Goal: Browse casually

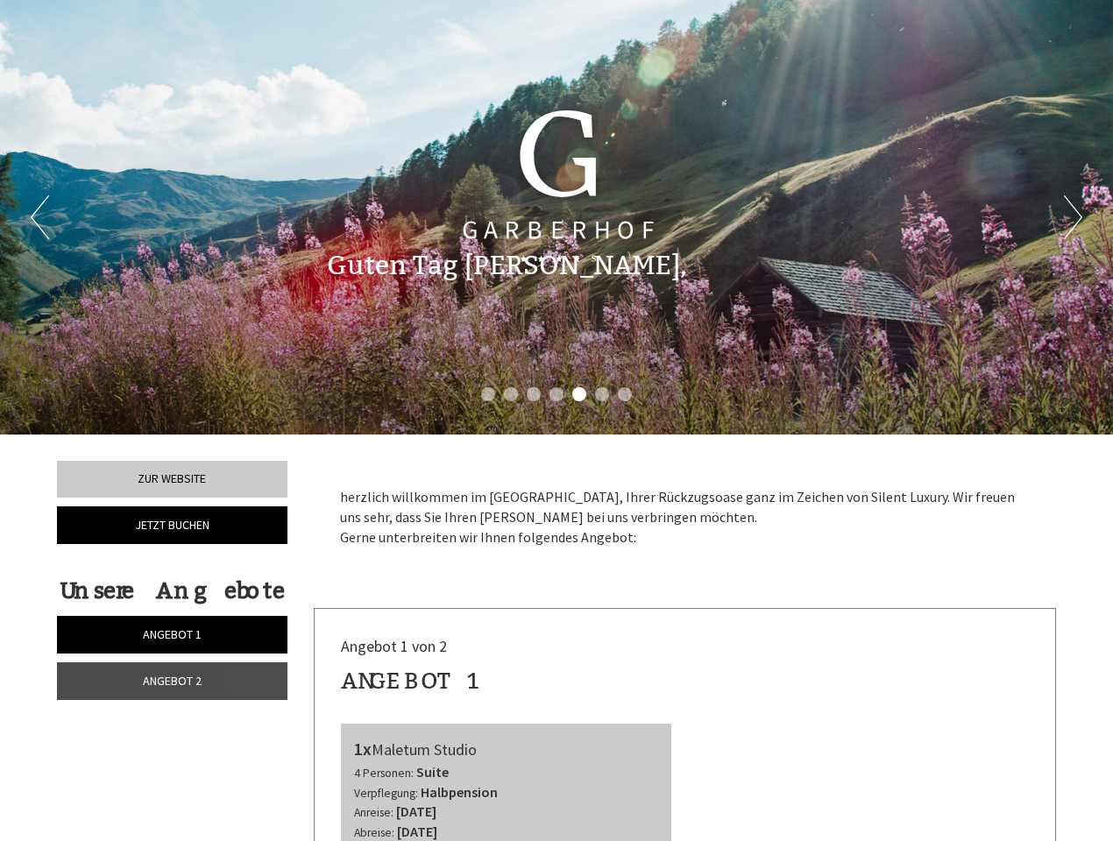
click at [557, 421] on div "Previous Next 1 2 3 4 5 6 7" at bounding box center [556, 217] width 1113 height 435
click at [39, 217] on button "Previous" at bounding box center [40, 217] width 18 height 44
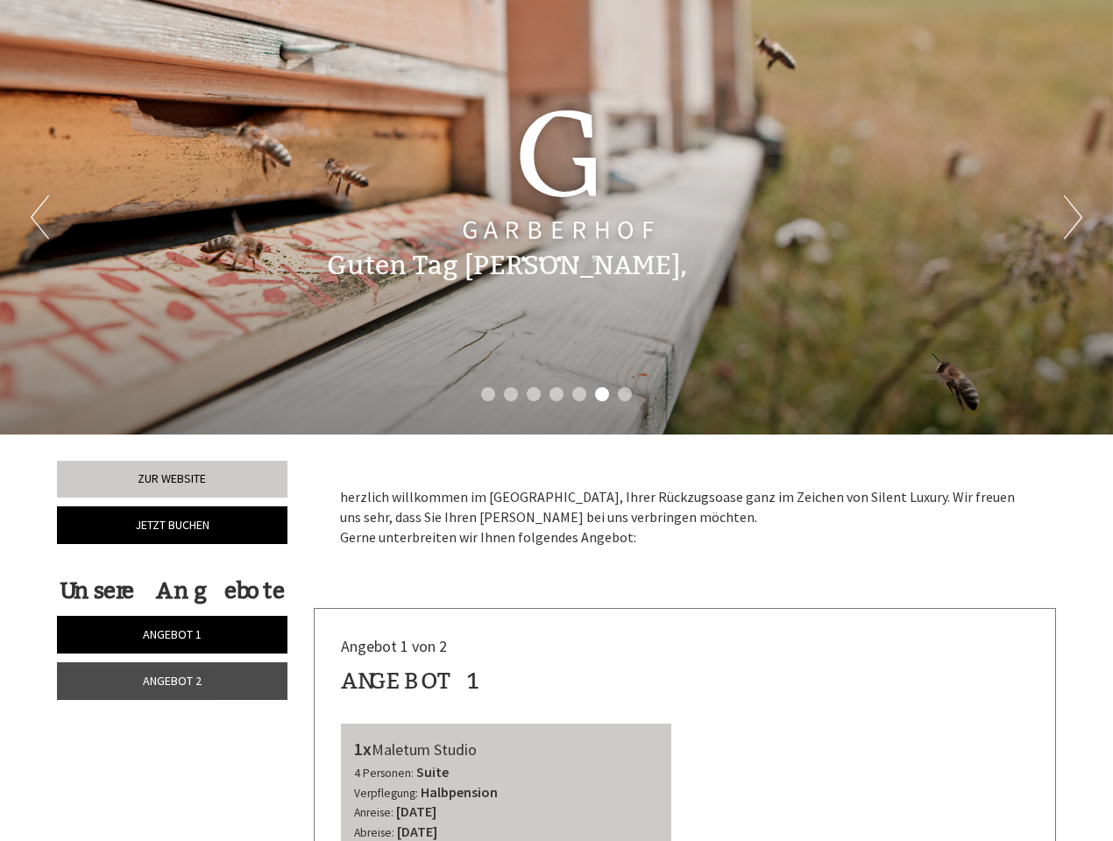
click at [1073, 217] on button "Next" at bounding box center [1073, 217] width 18 height 44
click at [488, 394] on li "1" at bounding box center [488, 394] width 14 height 14
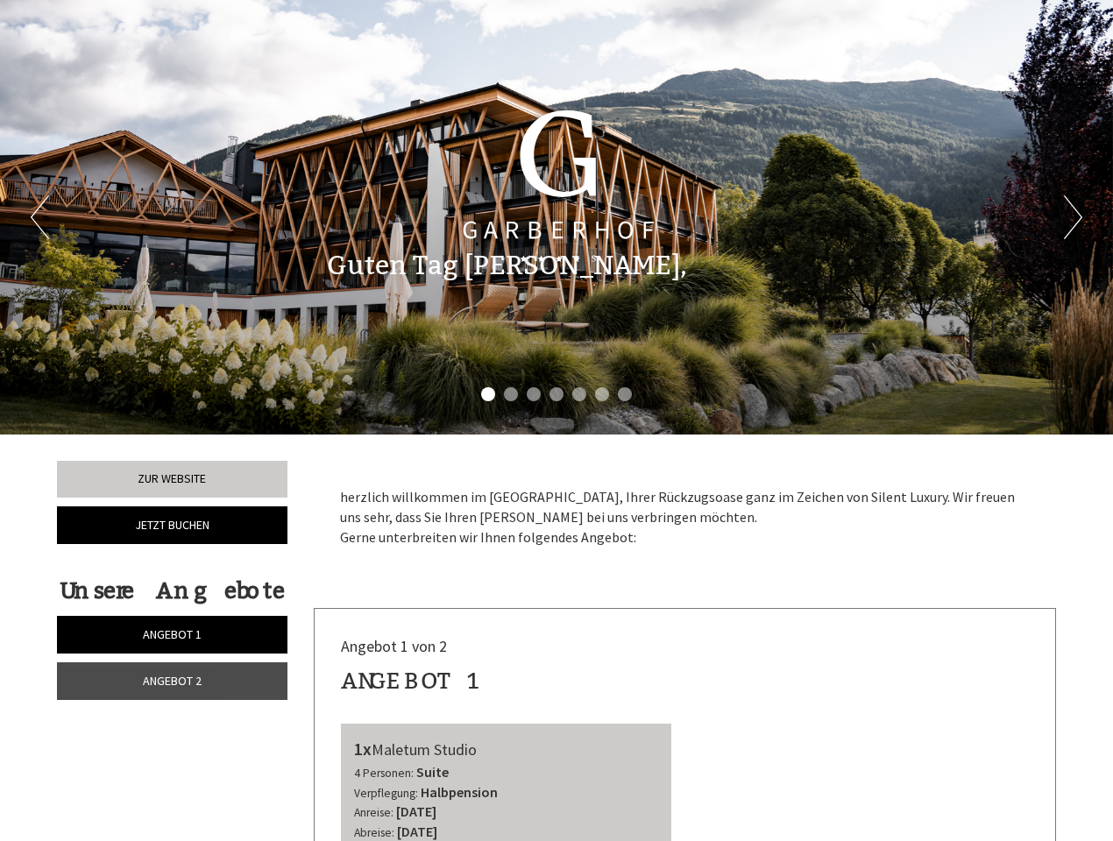
click at [511, 394] on li "2" at bounding box center [511, 394] width 14 height 14
click at [534, 394] on li "3" at bounding box center [534, 394] width 14 height 14
click at [557, 394] on li "4" at bounding box center [556, 394] width 14 height 14
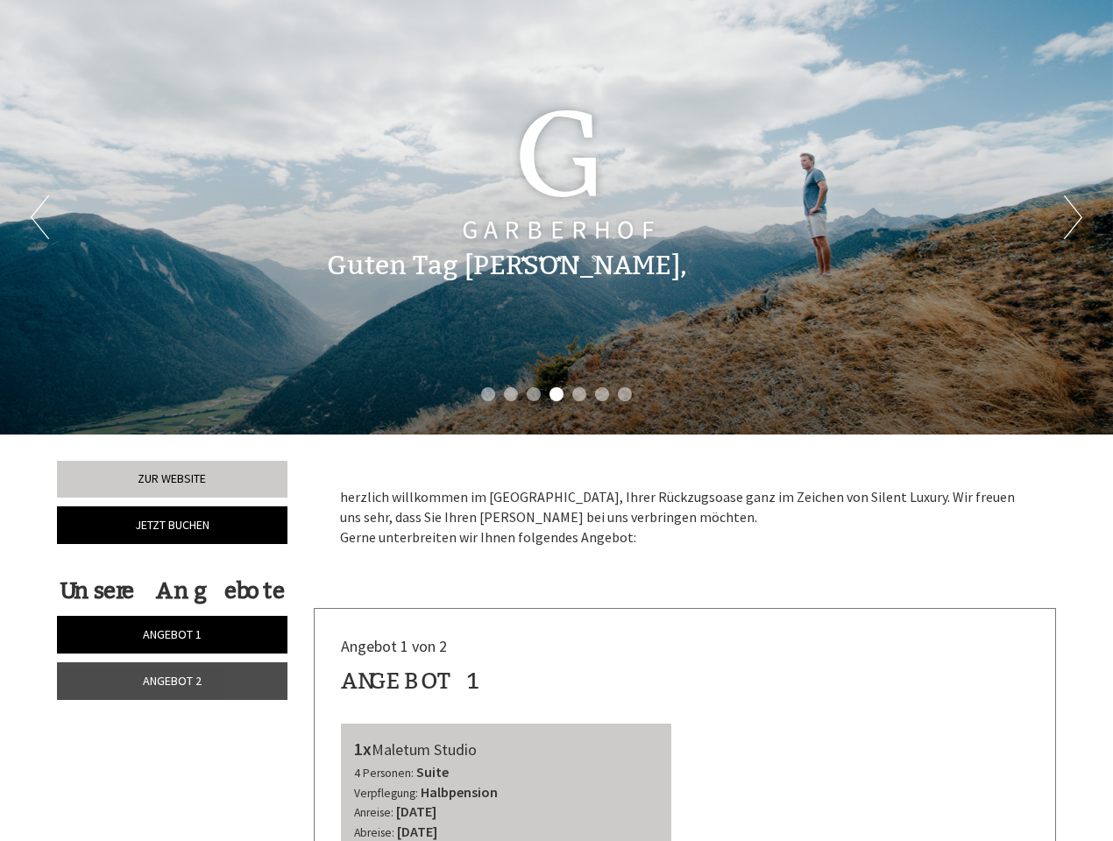
click at [579, 394] on li "5" at bounding box center [579, 394] width 14 height 14
click at [602, 394] on li "6" at bounding box center [602, 394] width 14 height 14
click at [625, 394] on li "7" at bounding box center [625, 394] width 14 height 14
